Goal: Task Accomplishment & Management: Manage account settings

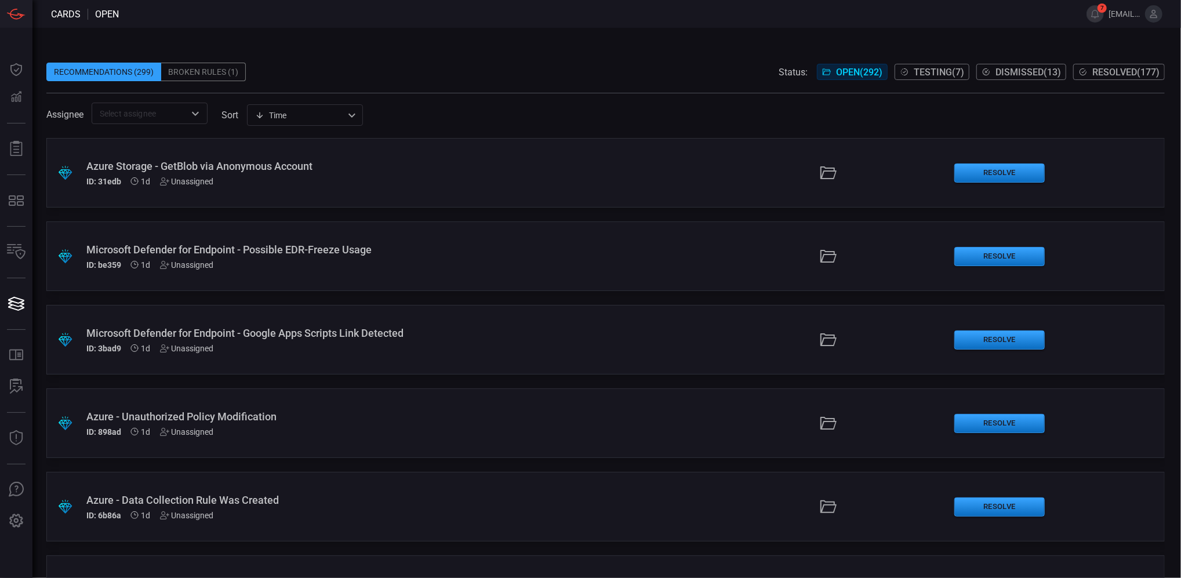
click at [1129, 13] on span "[EMAIL_ADDRESS][DOMAIN_NAME]" at bounding box center [1124, 13] width 32 height 9
click at [1148, 18] on icon at bounding box center [1153, 14] width 10 height 10
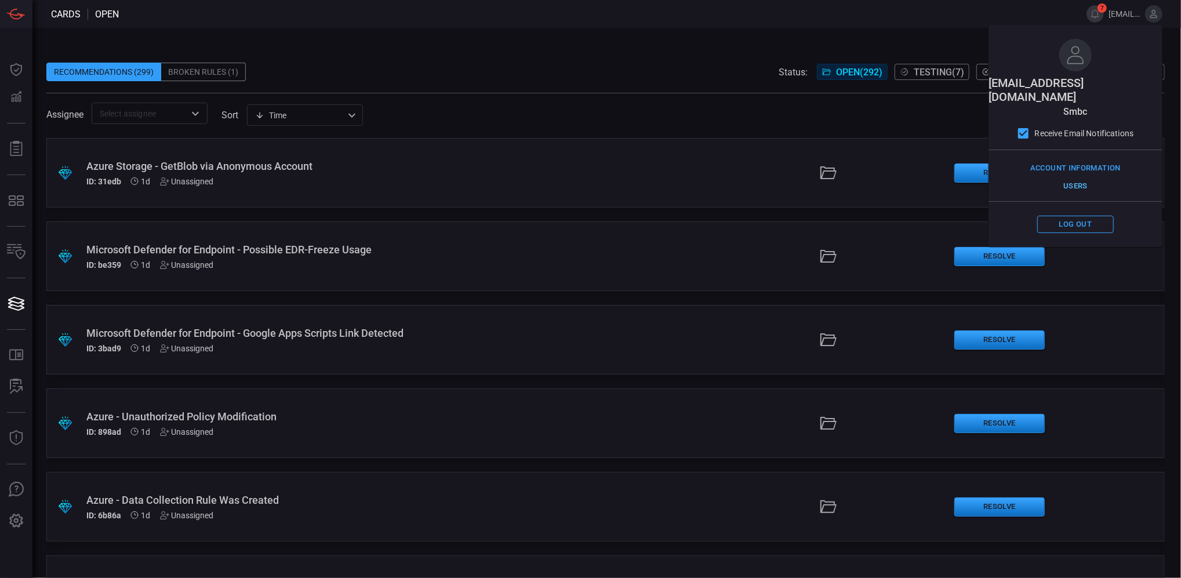
click at [1076, 177] on button "Users" at bounding box center [1075, 186] width 77 height 18
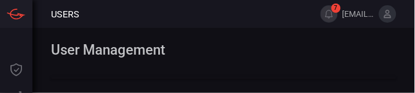
select select "10"
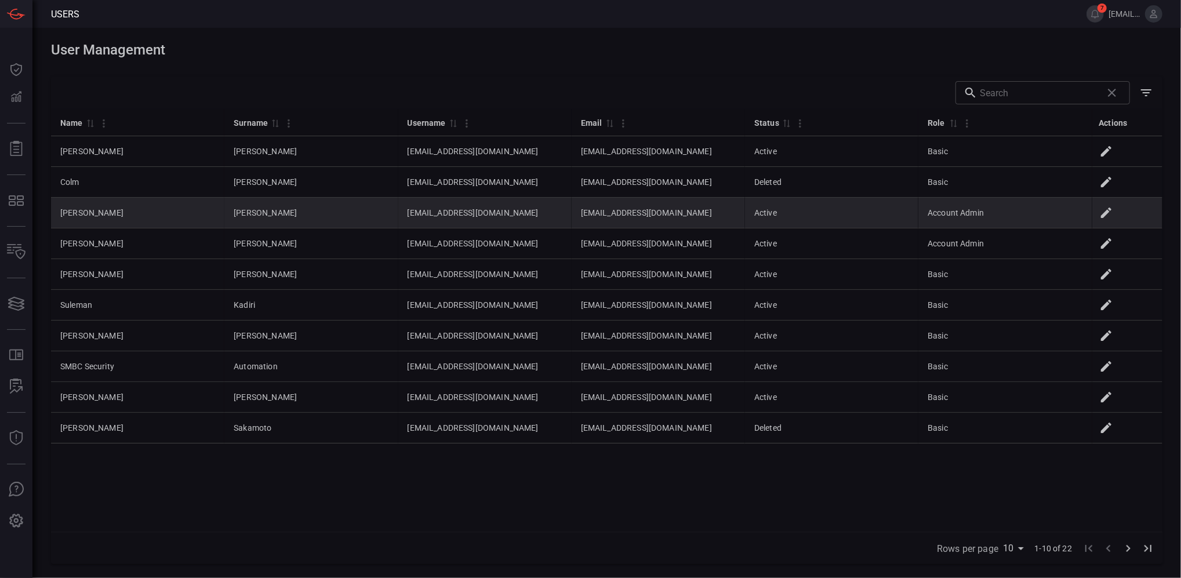
click at [1113, 211] on icon at bounding box center [1106, 213] width 14 height 14
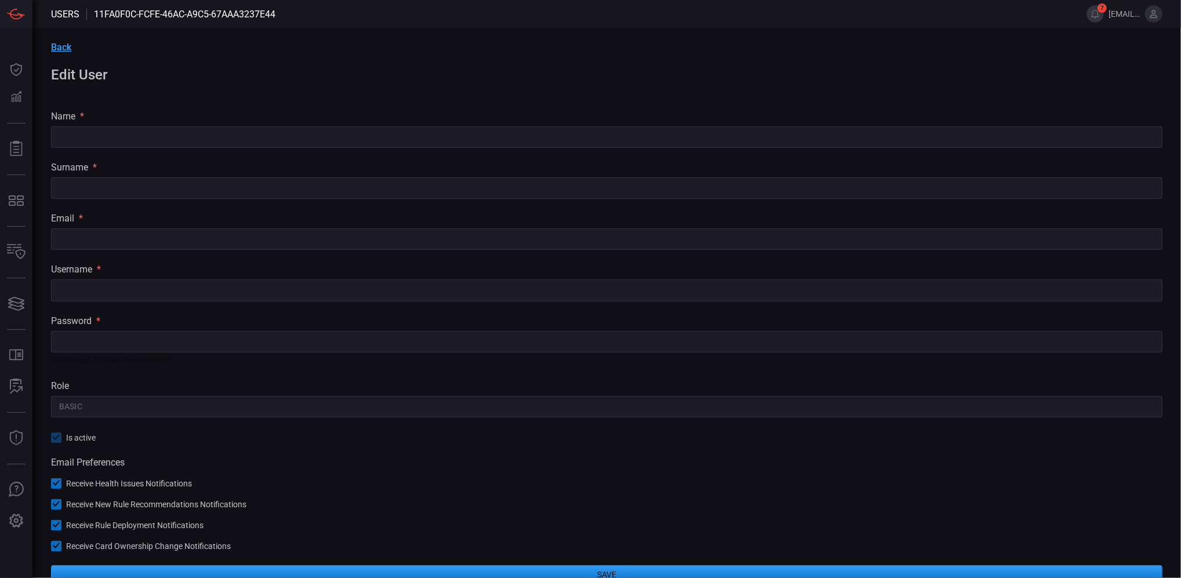
type input "[PERSON_NAME]"
type input "[EMAIL_ADDRESS][DOMAIN_NAME]"
type input "Account Admin"
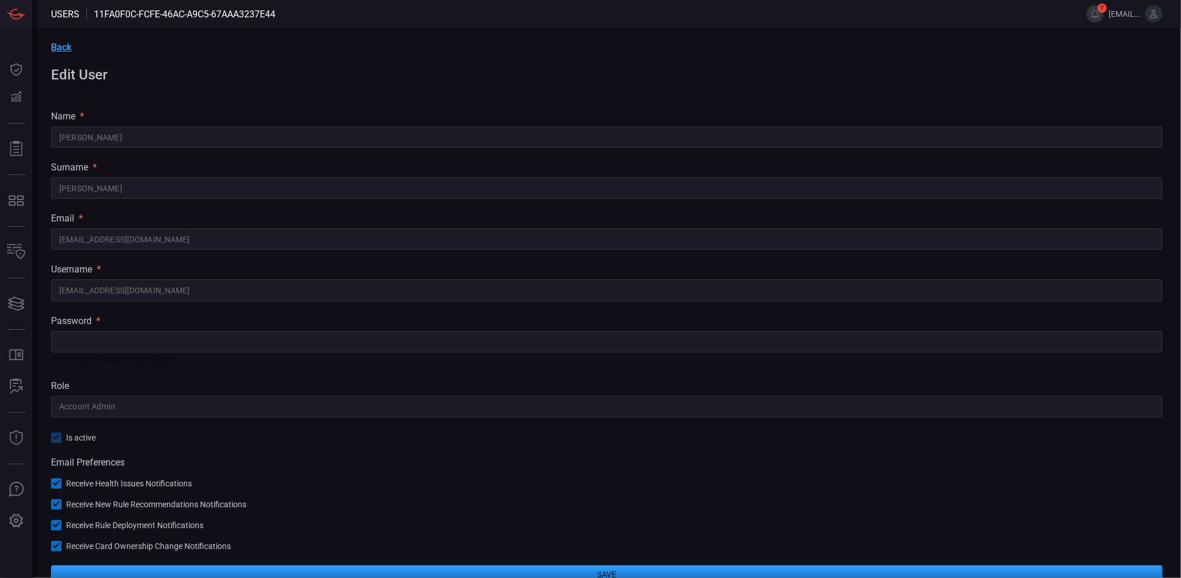
click at [735, 575] on button "Save" at bounding box center [606, 574] width 1111 height 19
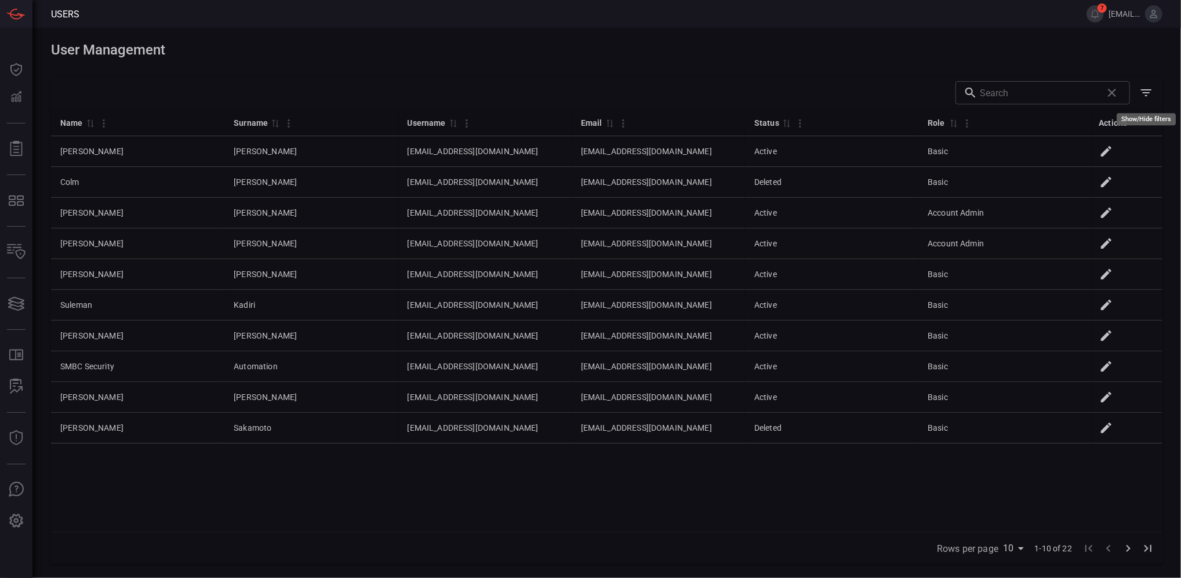
click at [1147, 94] on icon "Show/Hide filters" at bounding box center [1146, 93] width 14 height 14
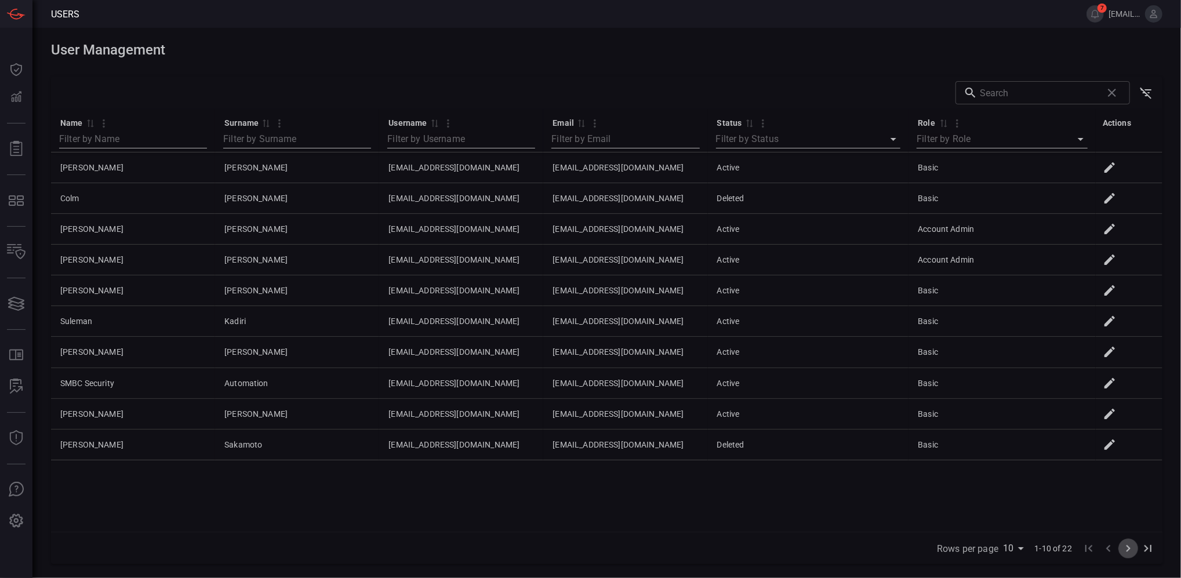
click at [1128, 548] on icon "Go to next page" at bounding box center [1128, 548] width 14 height 14
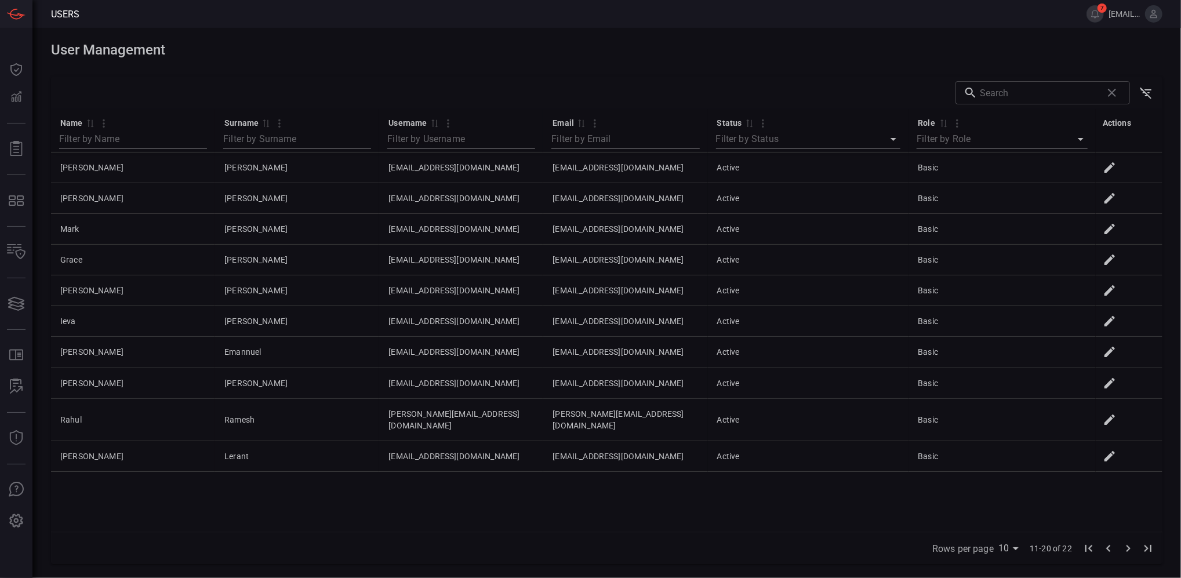
click at [1127, 548] on icon "Go to next page" at bounding box center [1128, 548] width 14 height 14
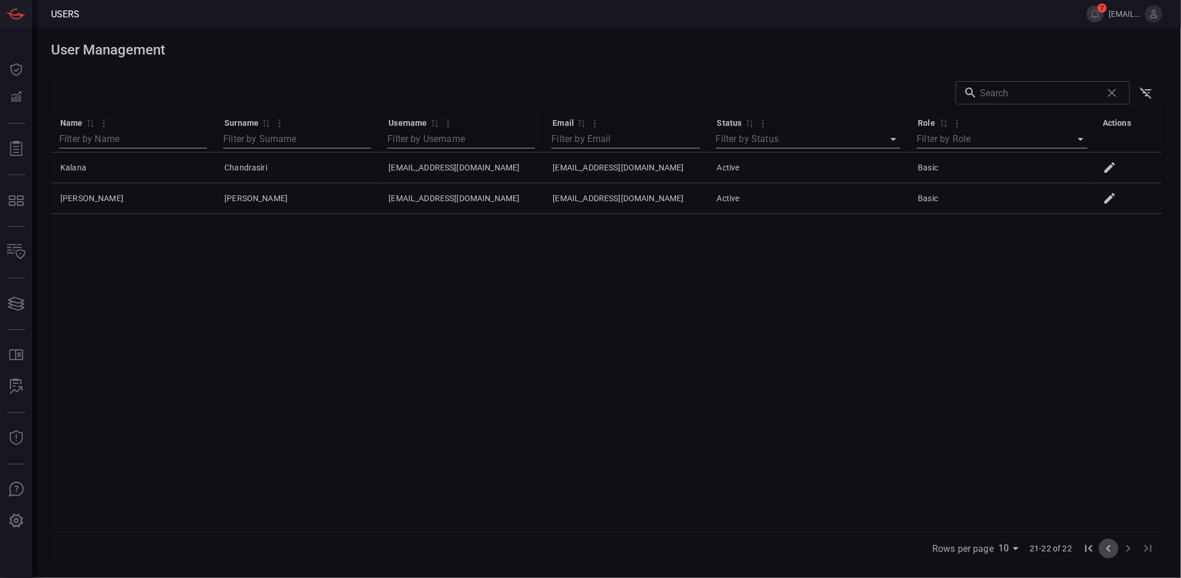
click at [1110, 548] on icon "Go to previous page" at bounding box center [1108, 548] width 14 height 14
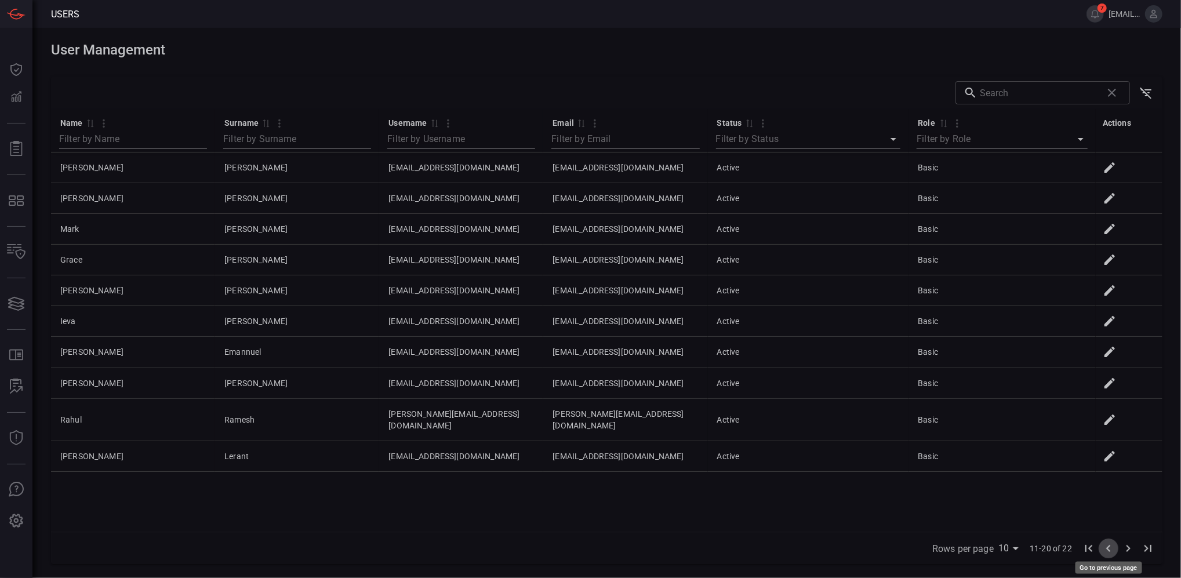
click at [1110, 548] on icon "Go to previous page" at bounding box center [1108, 548] width 14 height 14
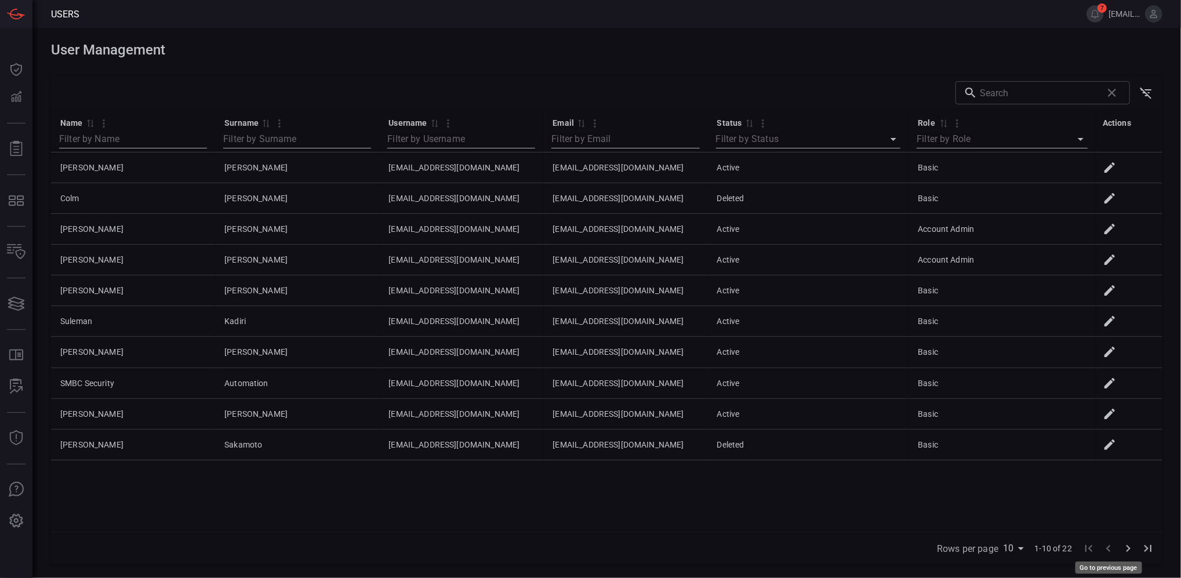
click at [1110, 548] on span "Go to previous page" at bounding box center [1109, 547] width 20 height 11
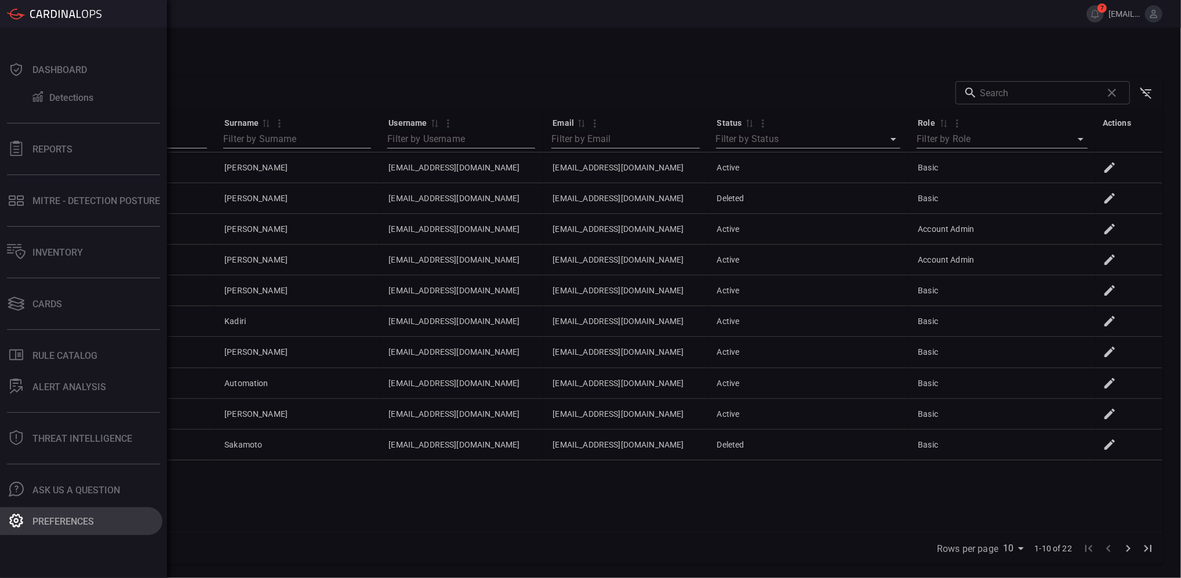
click at [68, 521] on div "Preferences" at bounding box center [62, 521] width 61 height 11
